Goal: Transaction & Acquisition: Purchase product/service

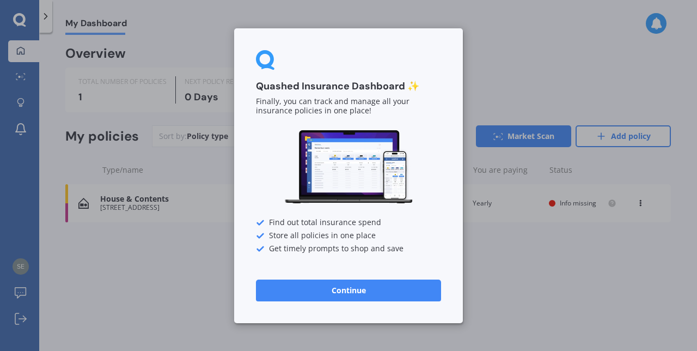
click at [351, 293] on button "Continue" at bounding box center [348, 290] width 185 height 22
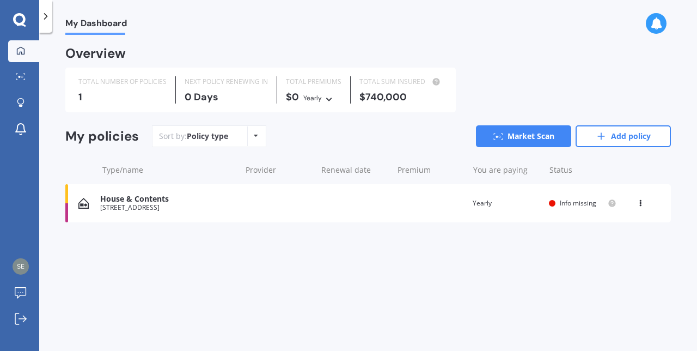
click at [525, 139] on link "Market Scan" at bounding box center [523, 136] width 95 height 22
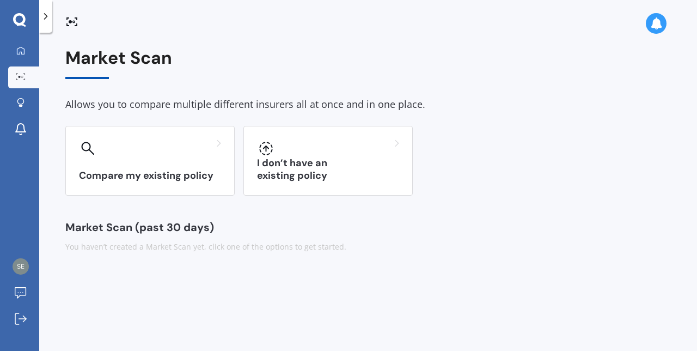
click at [176, 153] on div at bounding box center [150, 147] width 142 height 17
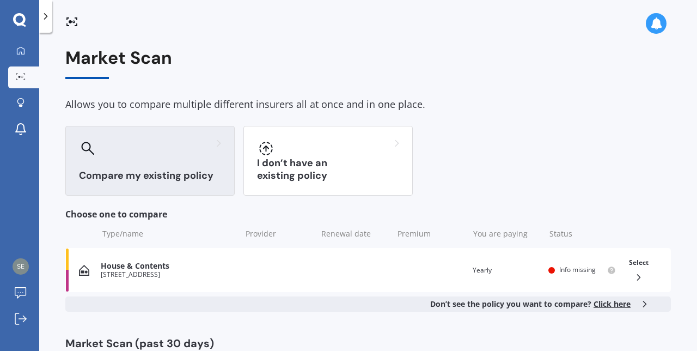
scroll to position [15, 0]
click at [134, 219] on div "Type/name Provider Renewal date Premium You are paying Status" at bounding box center [367, 233] width 605 height 28
click at [168, 261] on div "House & Contents" at bounding box center [168, 265] width 134 height 9
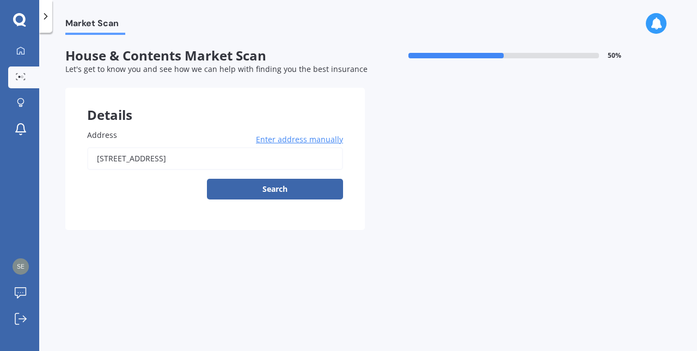
click at [284, 179] on button "Search" at bounding box center [275, 189] width 136 height 21
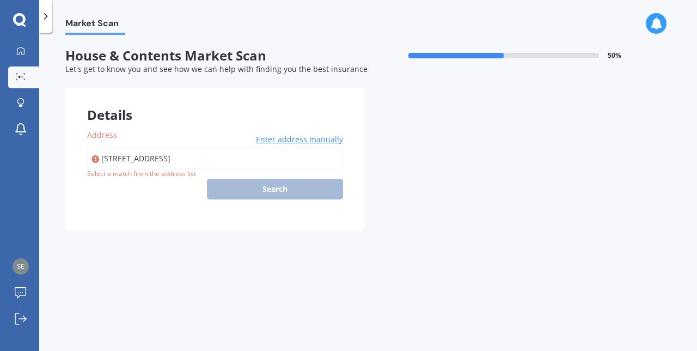
type input "[STREET_ADDRESS]"
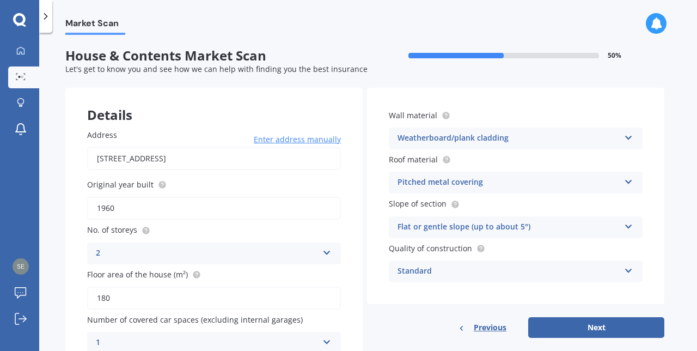
click at [602, 317] on button "Next" at bounding box center [596, 327] width 136 height 21
select select "29"
select select "09"
select select "1958"
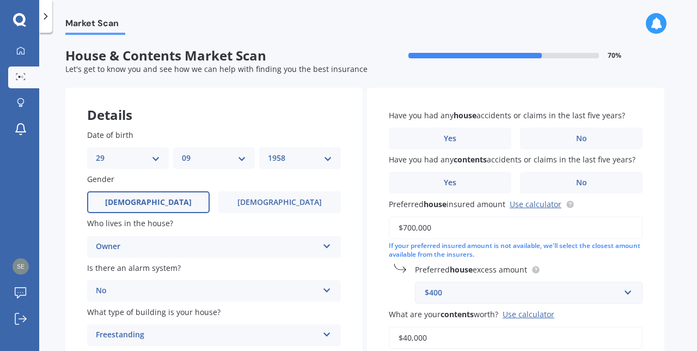
click at [600, 127] on label "No" at bounding box center [581, 138] width 122 height 22
click at [0, 0] on input "No" at bounding box center [0, 0] width 0 height 0
click at [602, 171] on label "No" at bounding box center [581, 182] width 122 height 22
click at [0, 0] on input "No" at bounding box center [0, 0] width 0 height 0
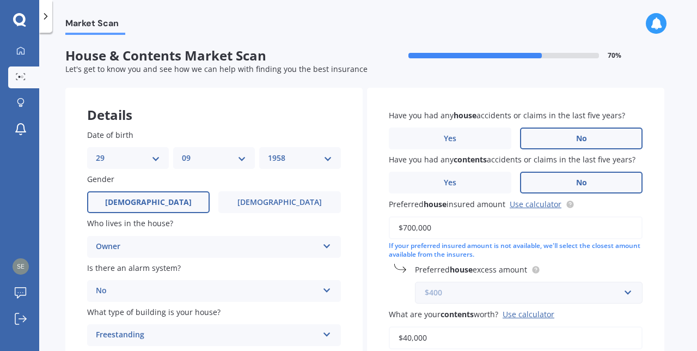
click at [631, 282] on input "text" at bounding box center [525, 292] width 218 height 21
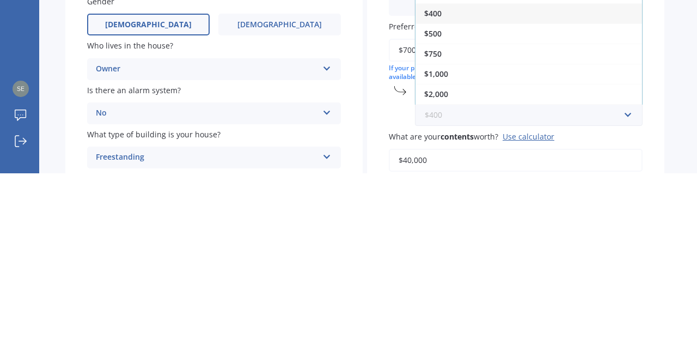
scroll to position [28, 0]
click at [449, 241] on div "$1,000" at bounding box center [528, 251] width 226 height 20
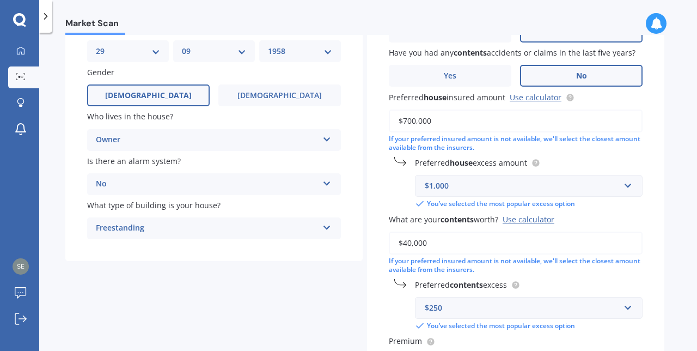
scroll to position [107, 0]
click at [444, 231] on input "$40,000" at bounding box center [516, 242] width 254 height 23
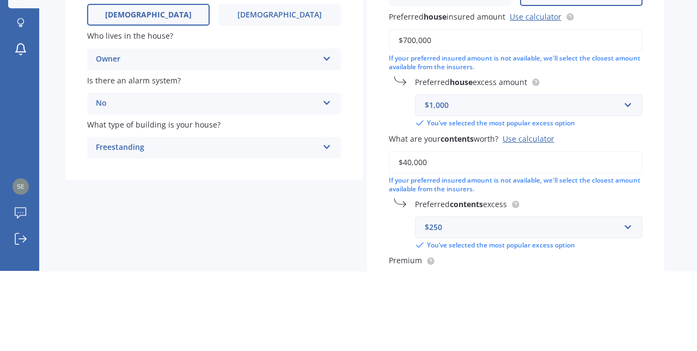
scroll to position [28, 0]
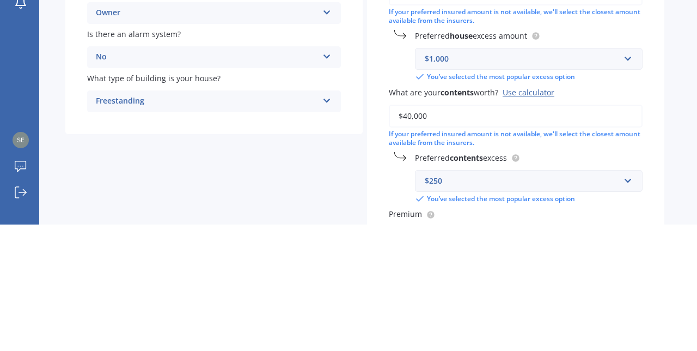
click at [666, 236] on div "Market Scan House & Contents Market Scan 70 % Let's get to know you and see how…" at bounding box center [368, 194] width 658 height 318
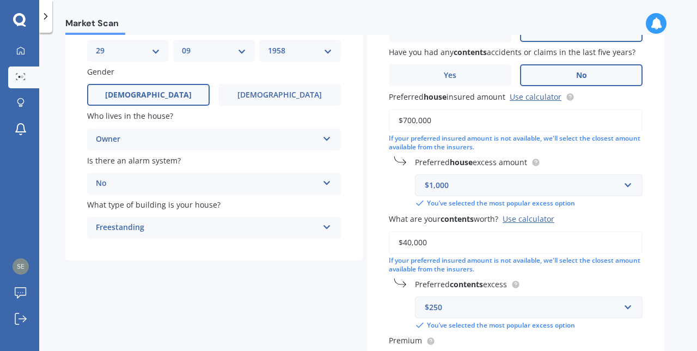
click at [436, 231] on input "$40,000" at bounding box center [516, 242] width 254 height 23
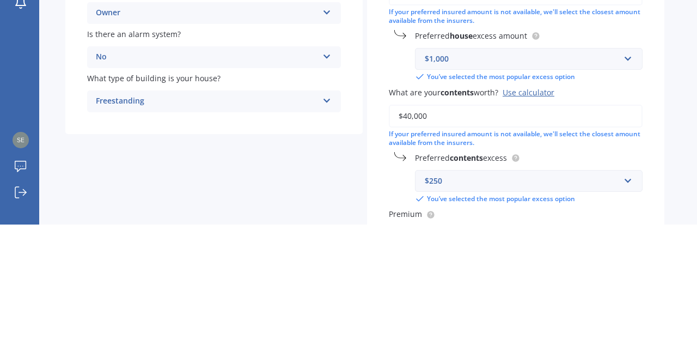
click at [671, 260] on div "Market Scan House & Contents Market Scan 70 % Let's get to know you and see how…" at bounding box center [368, 194] width 658 height 318
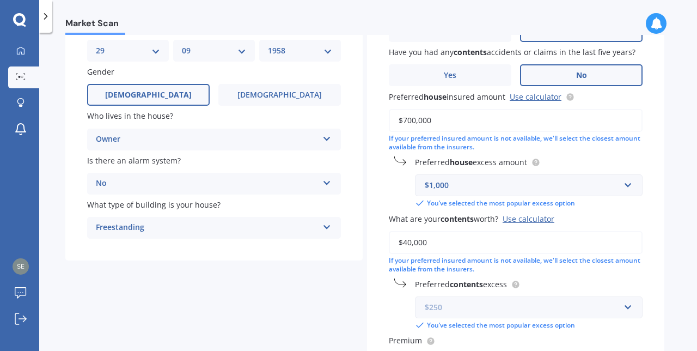
click at [628, 297] on input "text" at bounding box center [525, 307] width 218 height 21
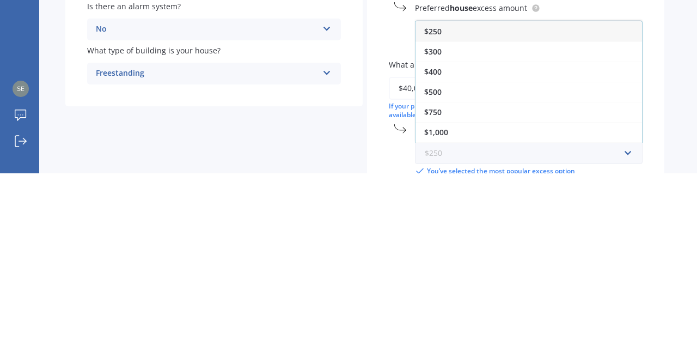
scroll to position [83, 0]
click at [441, 265] on span "$500" at bounding box center [432, 270] width 17 height 10
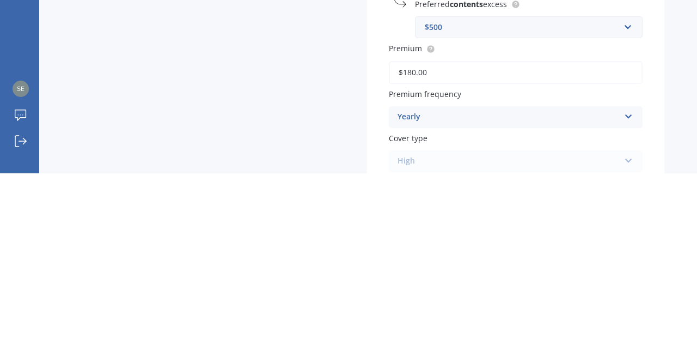
scroll to position [209, 0]
type input "$180.00"
click at [630, 288] on icon at bounding box center [628, 292] width 9 height 8
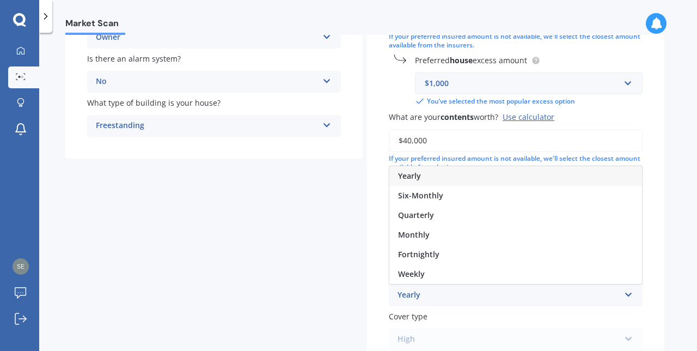
click at [448, 225] on div "Monthly" at bounding box center [515, 235] width 253 height 20
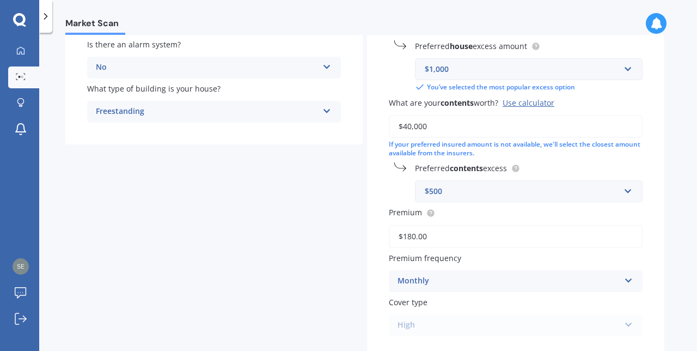
scroll to position [245, 0]
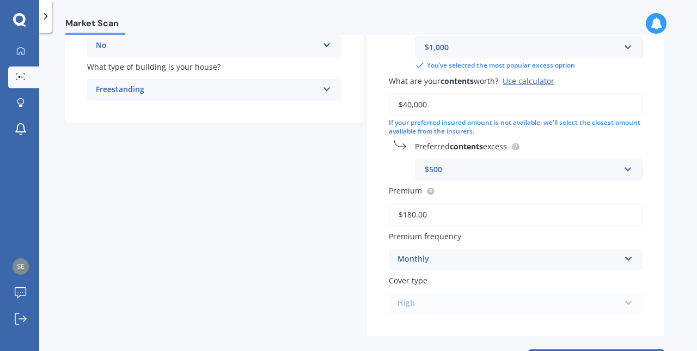
select select "29"
select select "09"
select select "1958"
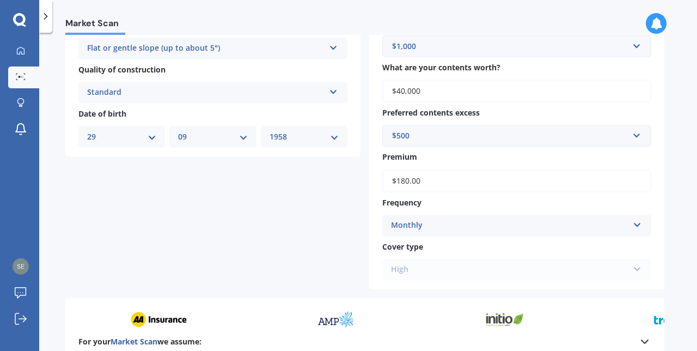
scroll to position [463, 0]
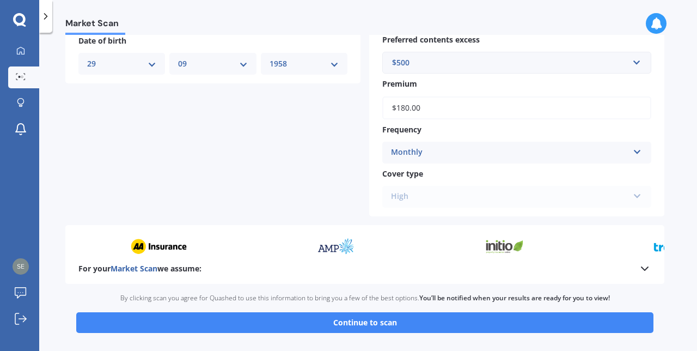
click at [381, 312] on button "Continue to scan" at bounding box center [364, 322] width 577 height 21
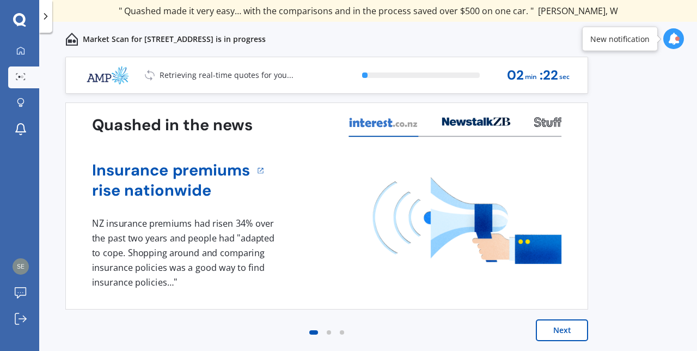
click at [566, 333] on button "Next" at bounding box center [562, 330] width 52 height 22
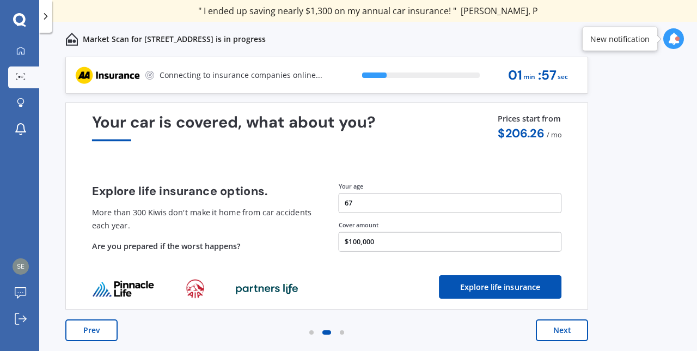
click at [566, 333] on button "Next" at bounding box center [562, 330] width 52 height 22
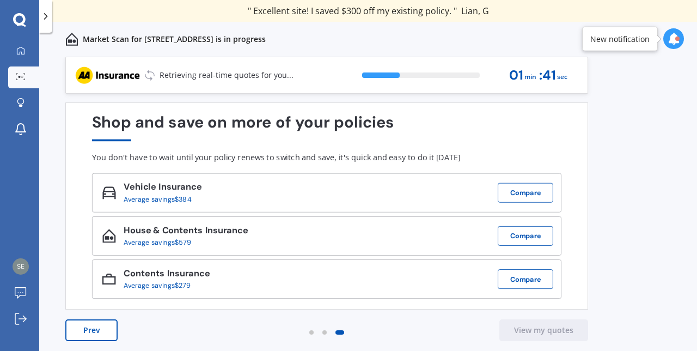
click at [532, 243] on button "Compare" at bounding box center [526, 236] width 56 height 20
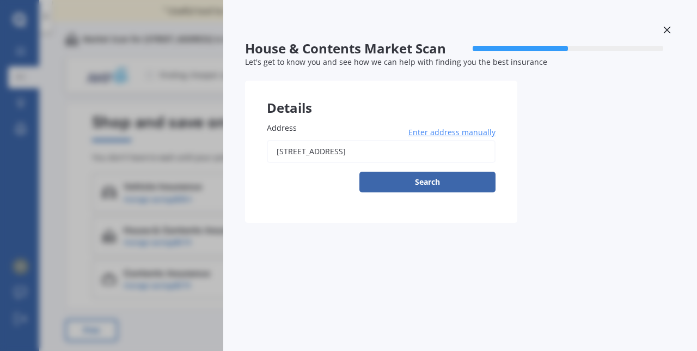
click at [438, 182] on button "Search" at bounding box center [427, 181] width 136 height 21
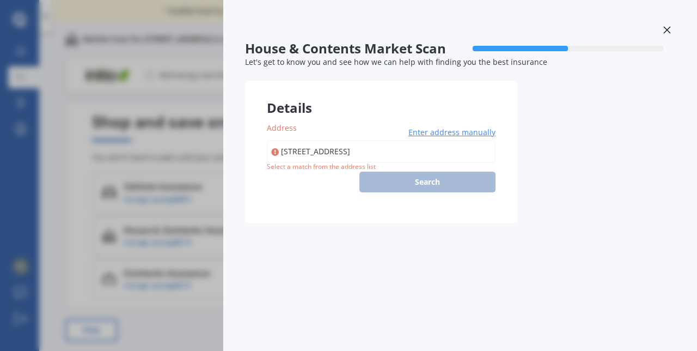
type input "[STREET_ADDRESS]"
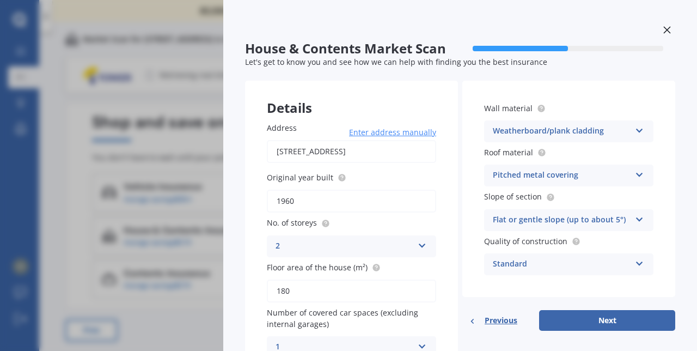
click at [607, 321] on button "Next" at bounding box center [607, 320] width 136 height 21
select select "29"
select select "09"
select select "1958"
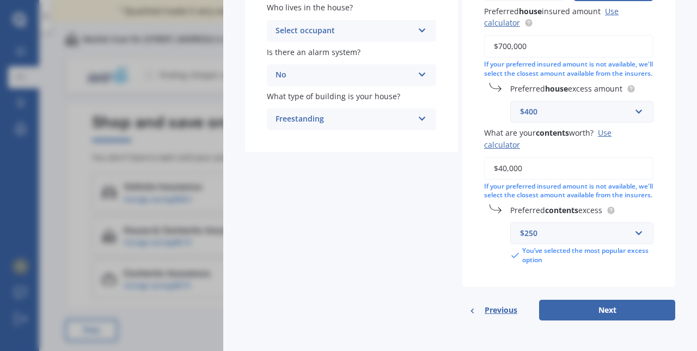
scroll to position [225, 0]
click at [609, 311] on button "Next" at bounding box center [607, 309] width 136 height 21
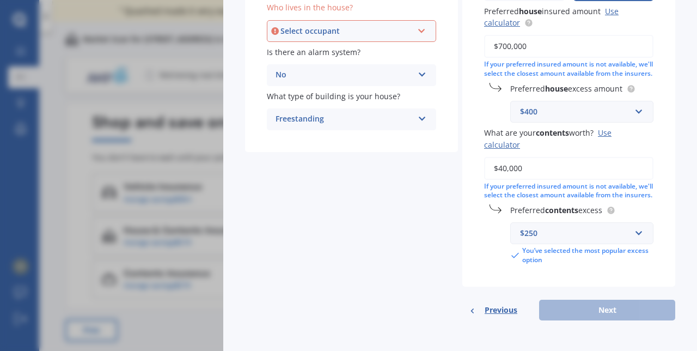
scroll to position [210, 0]
click at [636, 117] on input "text" at bounding box center [577, 111] width 133 height 21
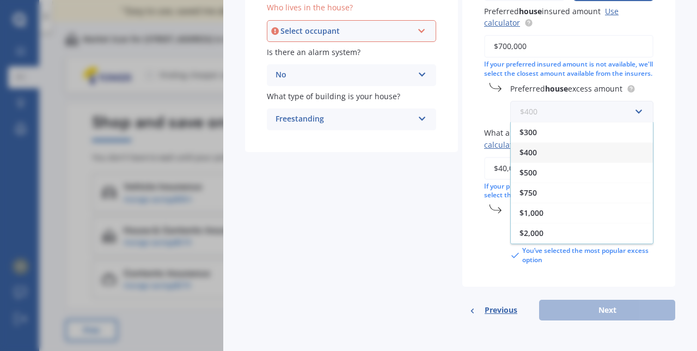
scroll to position [17, 0]
click at [551, 202] on div "$1,000" at bounding box center [582, 195] width 142 height 20
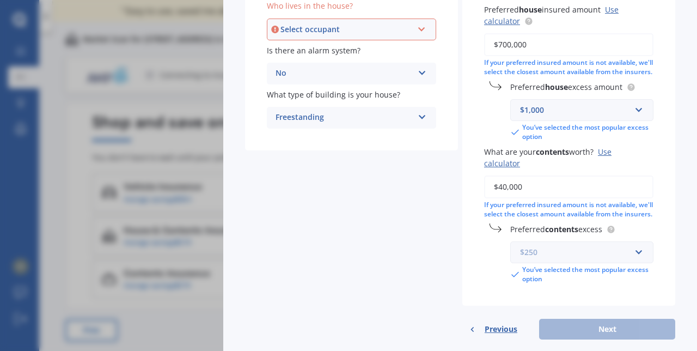
click at [638, 262] on input "text" at bounding box center [577, 252] width 133 height 21
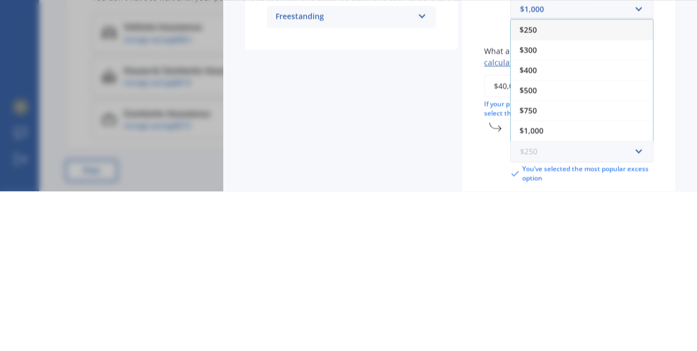
scroll to position [150, 0]
click at [540, 261] on div "$500" at bounding box center [582, 251] width 142 height 20
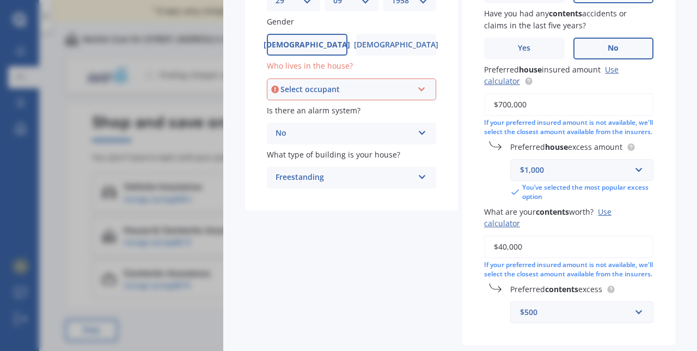
click at [430, 87] on div "Select occupant Owner Owner + Boarder" at bounding box center [351, 89] width 169 height 22
click at [344, 109] on div "Owner" at bounding box center [351, 110] width 167 height 20
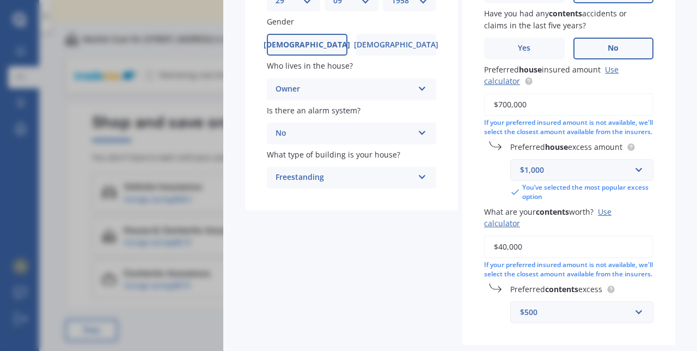
click at [421, 176] on icon at bounding box center [421, 175] width 9 height 8
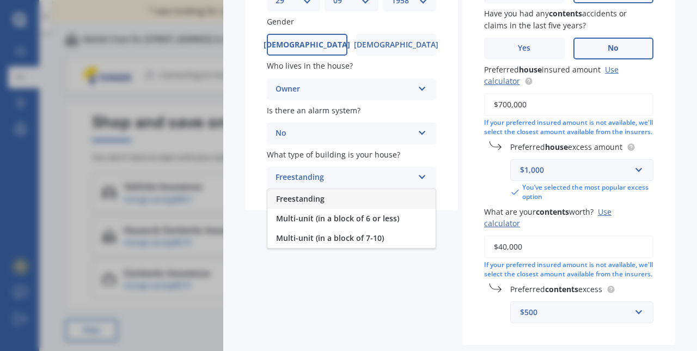
click at [349, 317] on div "Details Date of birth DD 01 02 03 04 05 06 07 08 09 10 11 12 13 14 15 16 17 18 …" at bounding box center [460, 154] width 430 height 448
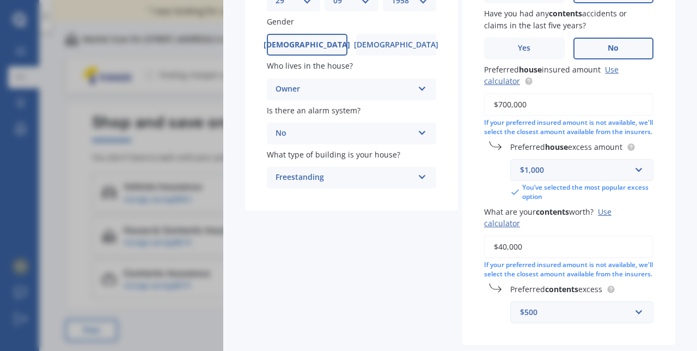
scroll to position [225, 0]
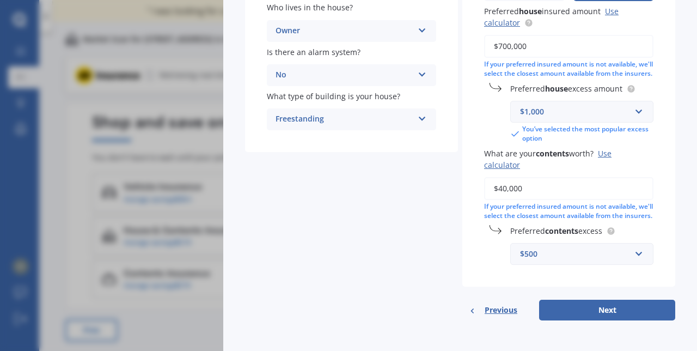
click at [610, 312] on button "Next" at bounding box center [607, 309] width 136 height 21
select select "29"
select select "09"
select select "1958"
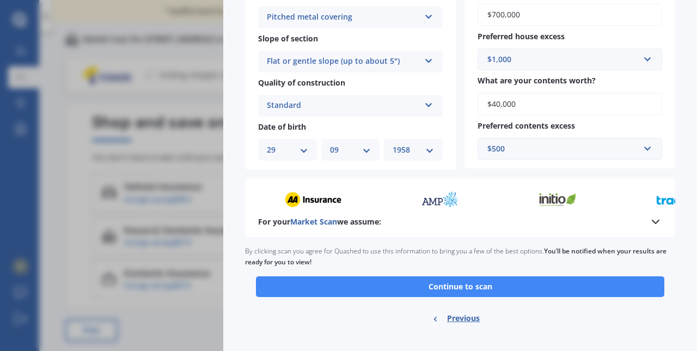
scroll to position [383, 0]
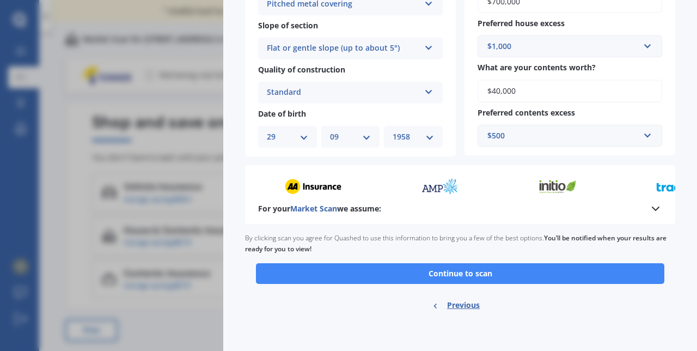
click at [482, 276] on button "Continue to scan" at bounding box center [460, 273] width 408 height 21
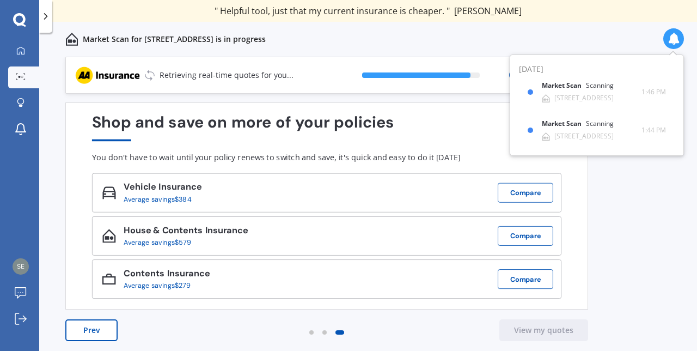
click at [524, 243] on button "Compare" at bounding box center [526, 236] width 56 height 20
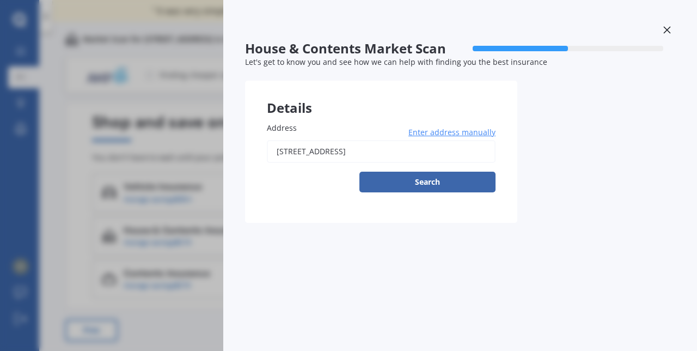
click at [437, 176] on button "Search" at bounding box center [427, 181] width 136 height 21
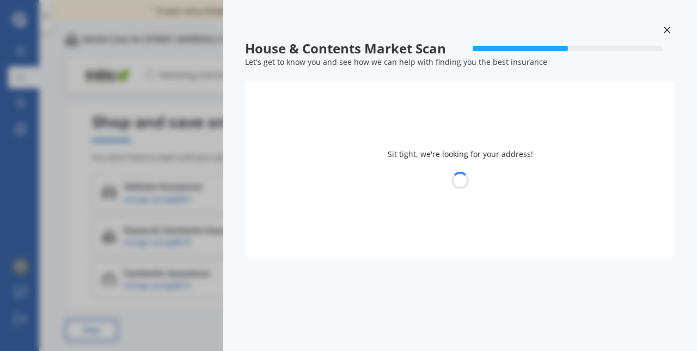
type input "[STREET_ADDRESS]"
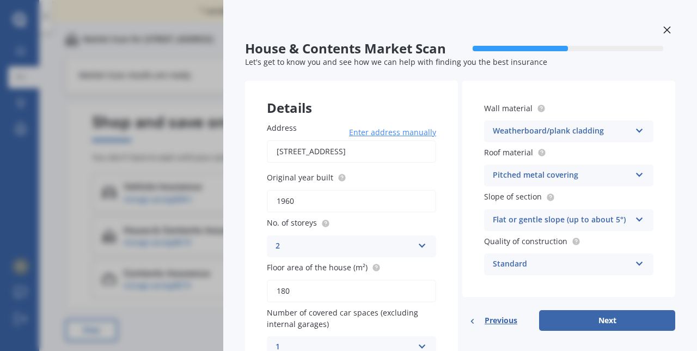
scroll to position [58, 0]
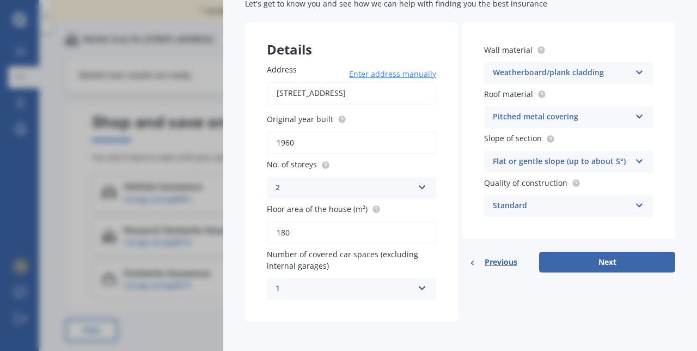
click at [596, 263] on button "Next" at bounding box center [607, 261] width 136 height 21
select select "29"
select select "09"
select select "1958"
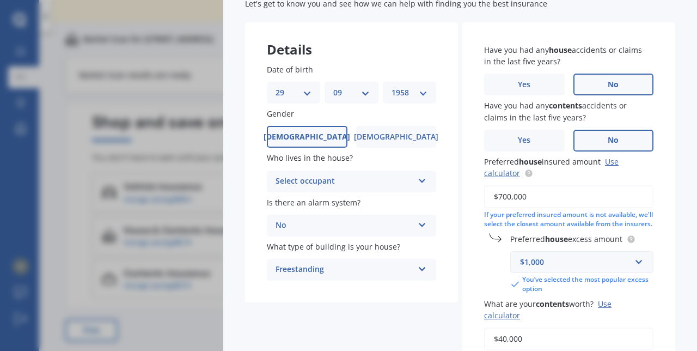
scroll to position [0, 0]
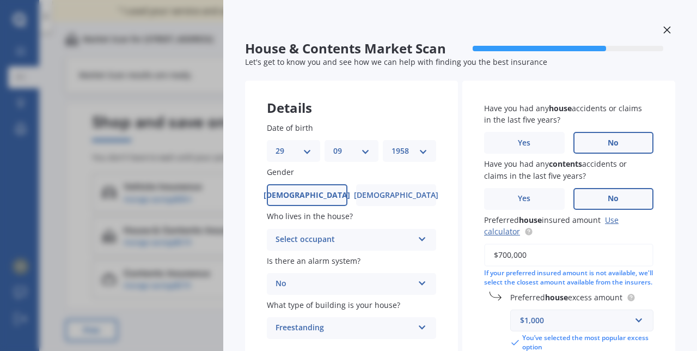
click at [661, 335] on div "Have you had any house accidents or claims in the last five years? Yes No Have …" at bounding box center [568, 288] width 213 height 414
click at [422, 238] on icon at bounding box center [421, 237] width 9 height 8
click at [347, 260] on div "Owner" at bounding box center [351, 261] width 168 height 20
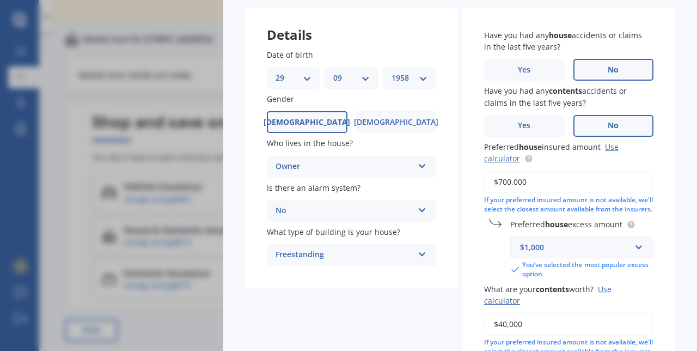
scroll to position [225, 0]
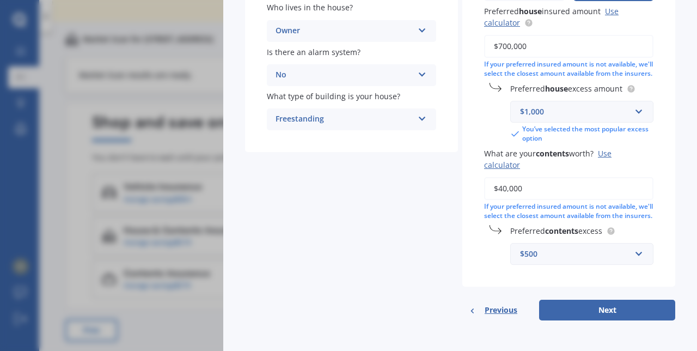
click at [617, 312] on button "Next" at bounding box center [607, 309] width 136 height 21
select select "29"
select select "09"
select select "1958"
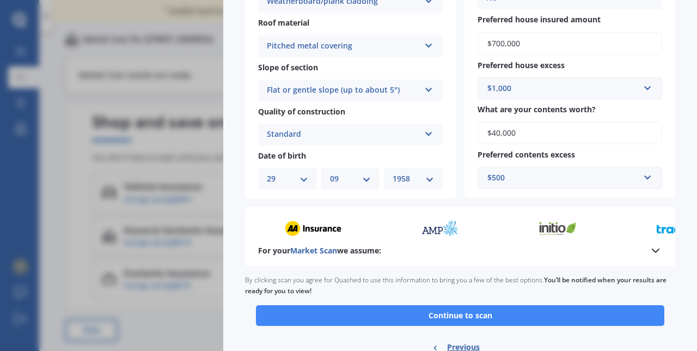
scroll to position [383, 0]
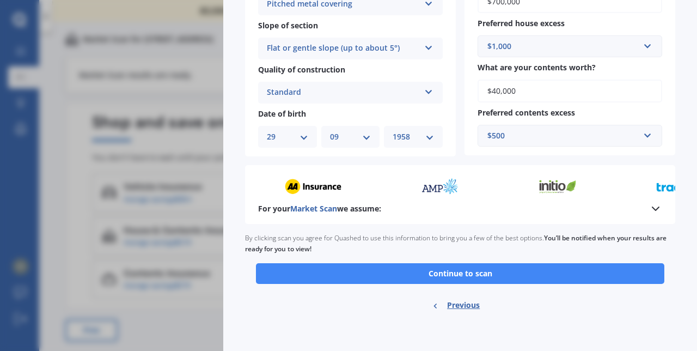
click at [470, 275] on button "Continue to scan" at bounding box center [460, 273] width 408 height 21
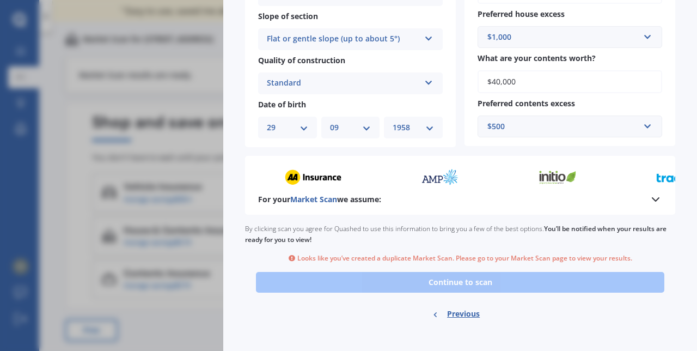
scroll to position [401, 0]
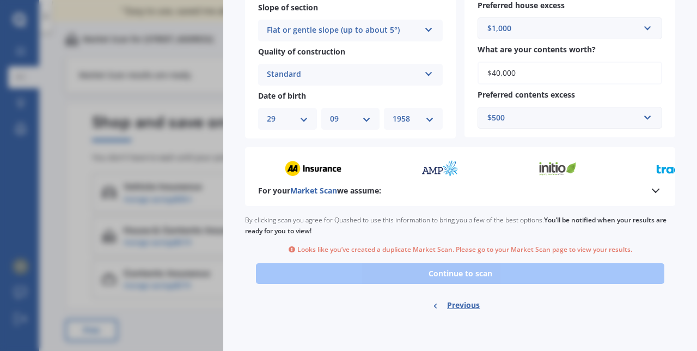
click at [468, 307] on span "Previous" at bounding box center [463, 305] width 33 height 16
select select "29"
select select "09"
select select "1958"
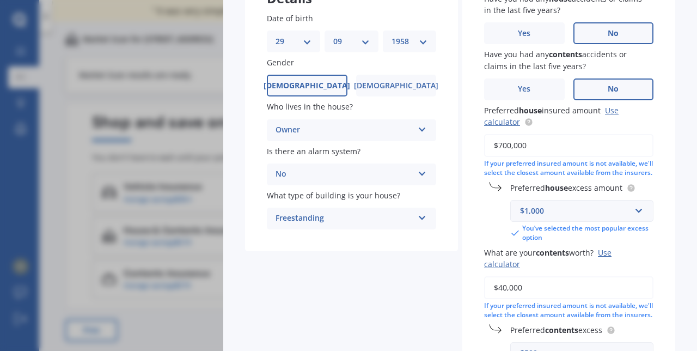
scroll to position [225, 0]
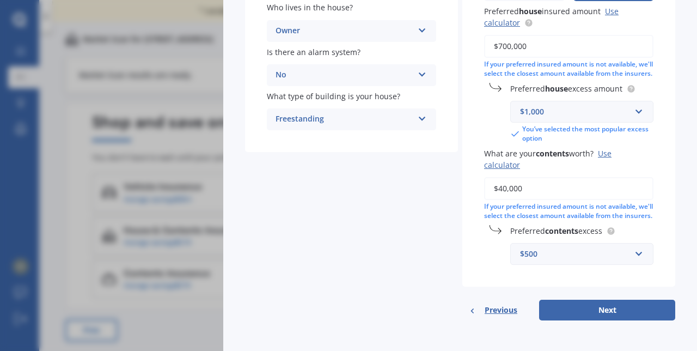
click at [496, 314] on span "Previous" at bounding box center [500, 310] width 33 height 16
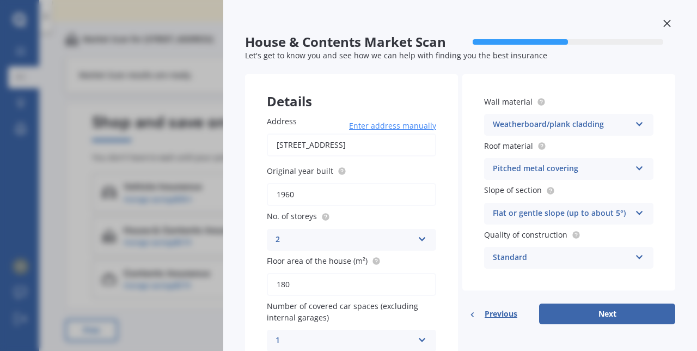
scroll to position [0, 0]
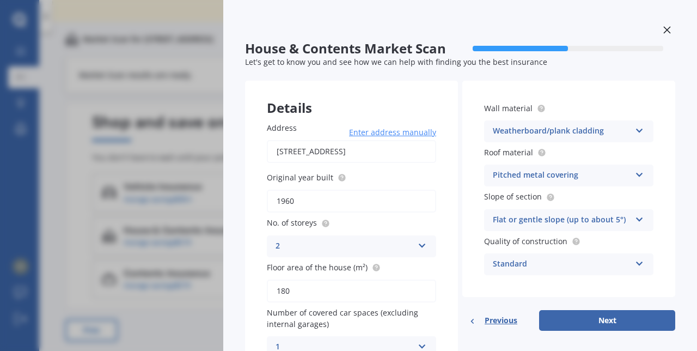
click at [600, 317] on button "Next" at bounding box center [607, 320] width 136 height 21
select select "29"
select select "09"
select select "1958"
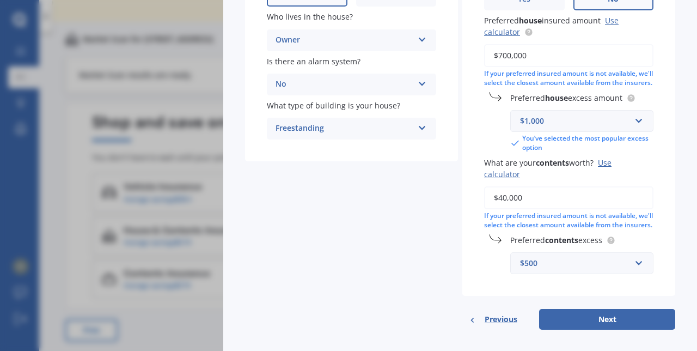
scroll to position [225, 0]
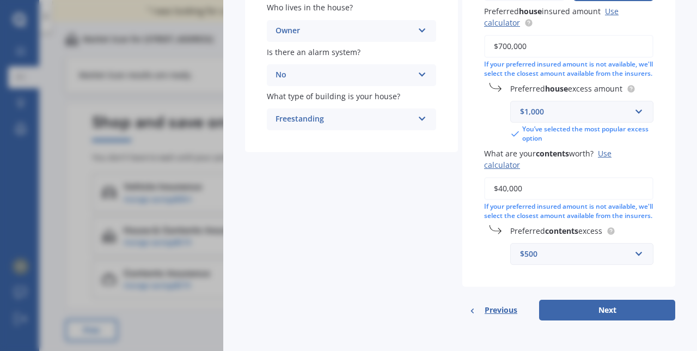
click at [605, 309] on button "Next" at bounding box center [607, 309] width 136 height 21
select select "29"
select select "09"
select select "1958"
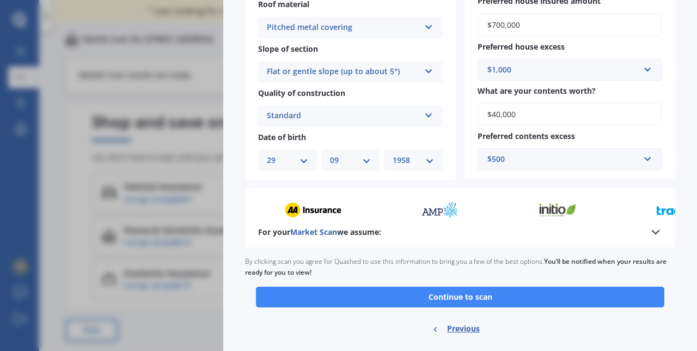
scroll to position [383, 0]
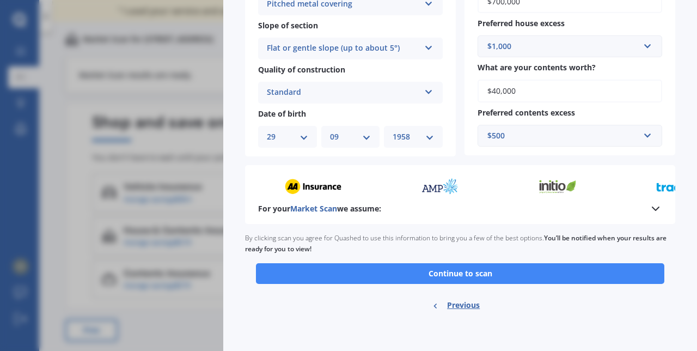
click at [478, 273] on button "Continue to scan" at bounding box center [460, 273] width 408 height 21
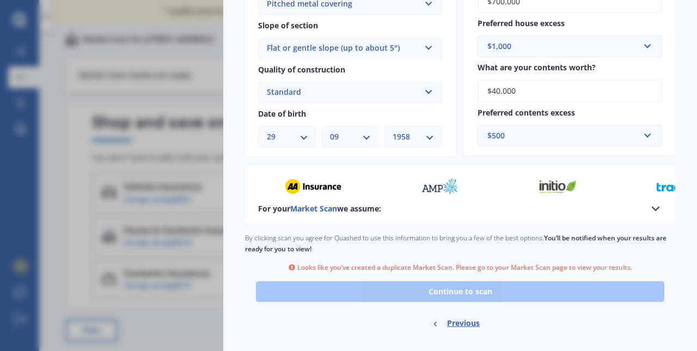
click at [447, 320] on span "Previous" at bounding box center [463, 323] width 33 height 16
select select "29"
select select "09"
select select "1958"
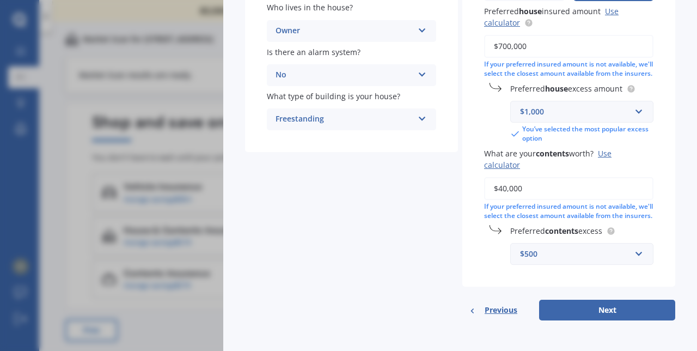
scroll to position [225, 0]
click at [484, 314] on span "Previous" at bounding box center [500, 310] width 33 height 16
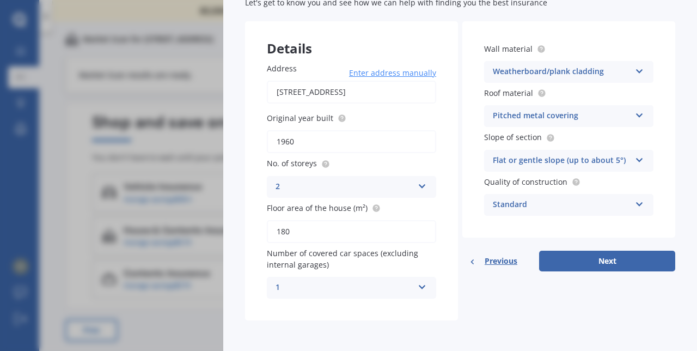
scroll to position [58, 0]
click at [491, 264] on span "Previous" at bounding box center [500, 262] width 33 height 16
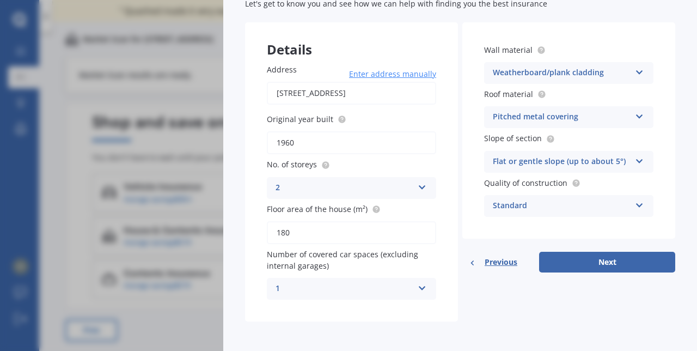
click at [484, 268] on span "Previous" at bounding box center [500, 262] width 33 height 16
click at [496, 270] on div "Previous" at bounding box center [493, 261] width 48 height 21
click at [484, 266] on span "Previous" at bounding box center [500, 262] width 33 height 16
click at [609, 263] on button "Next" at bounding box center [607, 261] width 136 height 21
select select "29"
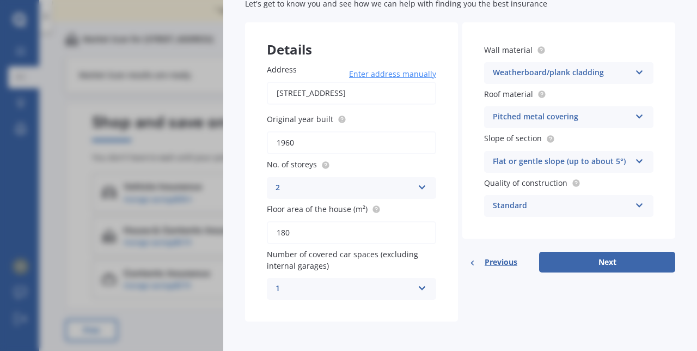
select select "09"
select select "1958"
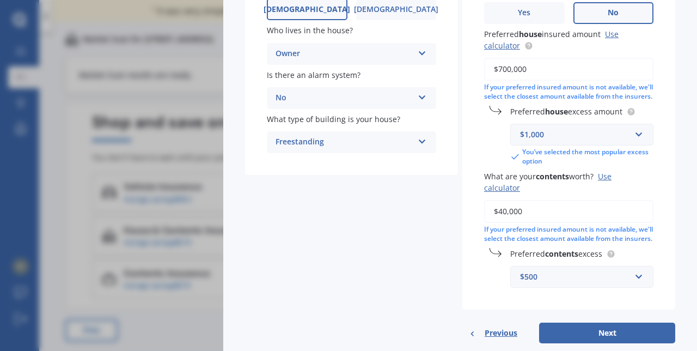
scroll to position [225, 0]
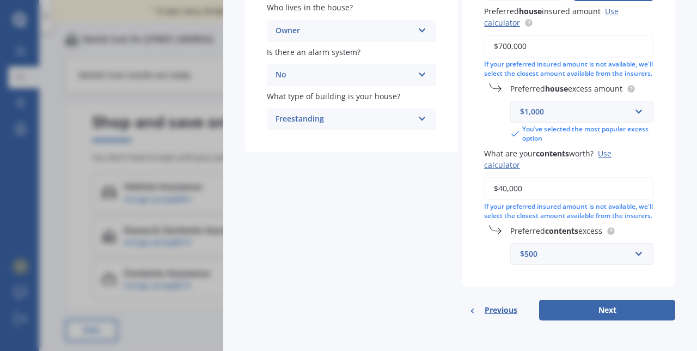
click at [608, 310] on button "Next" at bounding box center [607, 309] width 136 height 21
select select "29"
select select "09"
select select "1958"
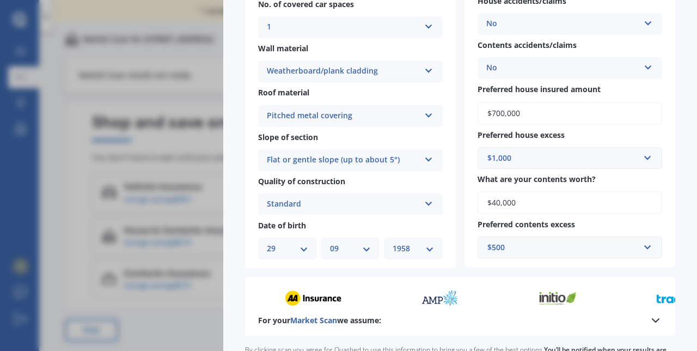
scroll to position [383, 0]
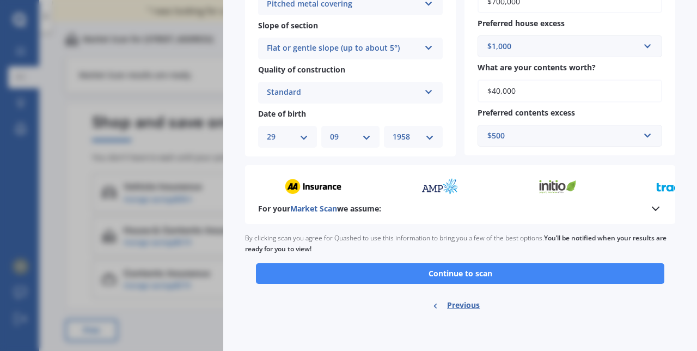
click at [651, 211] on icon at bounding box center [655, 208] width 13 height 13
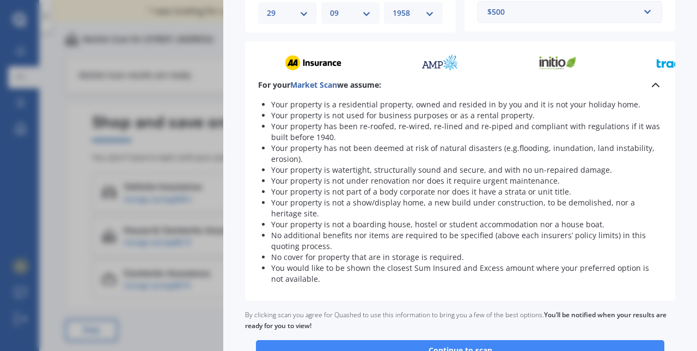
scroll to position [583, 0]
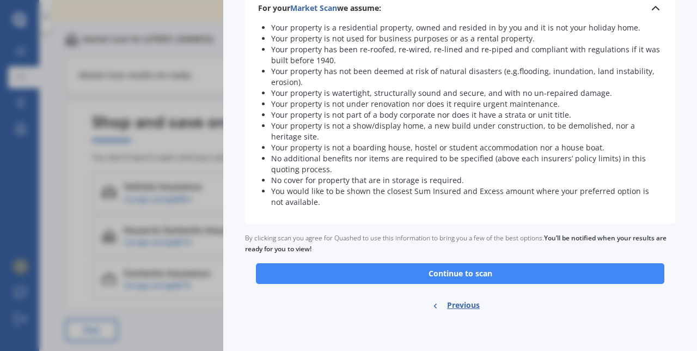
click at [487, 273] on button "Continue to scan" at bounding box center [460, 273] width 408 height 21
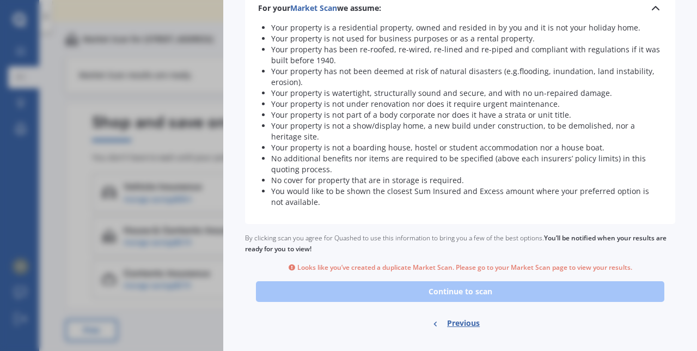
click at [531, 267] on div "Looks like you’ve created a duplicate Market Scan. Please go to your Market Sca…" at bounding box center [460, 267] width 345 height 9
click at [290, 267] on icon at bounding box center [292, 266] width 8 height 7
click at [457, 334] on div "Previous" at bounding box center [460, 323] width 57 height 34
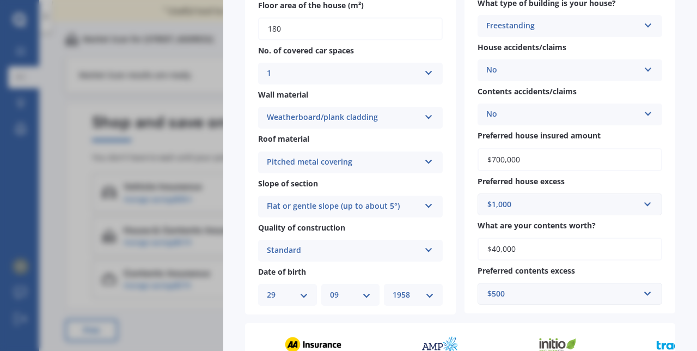
select select "29"
select select "09"
select select "1958"
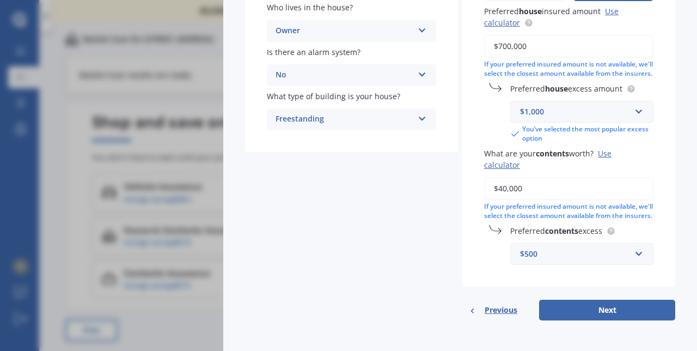
scroll to position [0, 0]
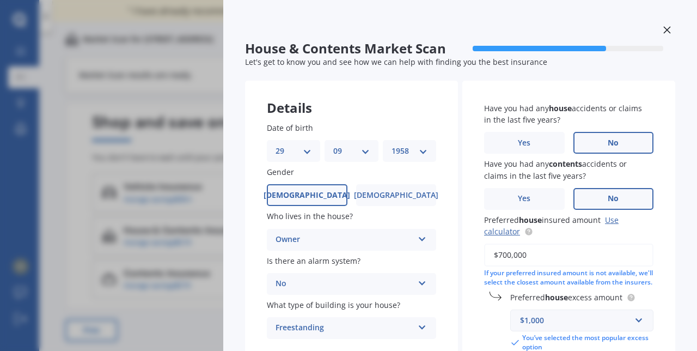
click at [661, 36] on div at bounding box center [667, 31] width 16 height 19
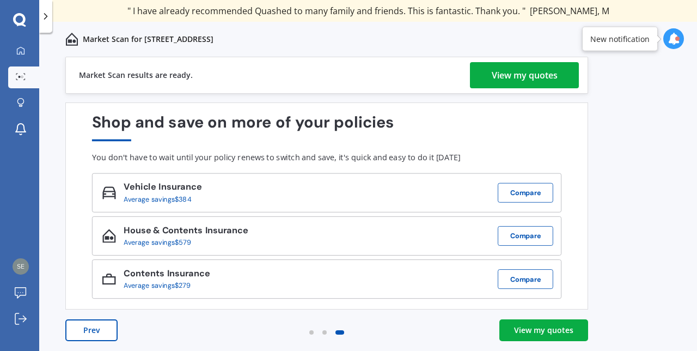
click at [536, 77] on div "View my quotes" at bounding box center [525, 75] width 66 height 26
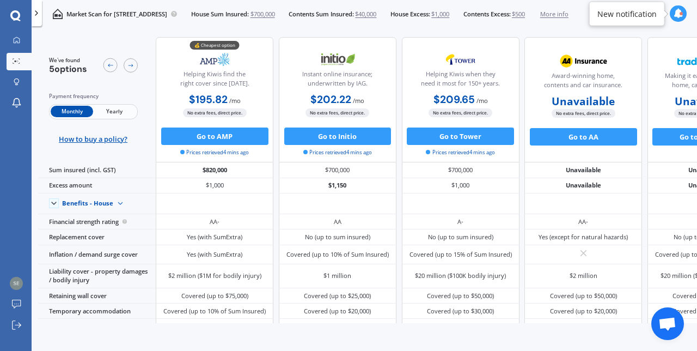
click at [223, 137] on button "Go to AMP" at bounding box center [214, 135] width 107 height 17
